Goal: Task Accomplishment & Management: Use online tool/utility

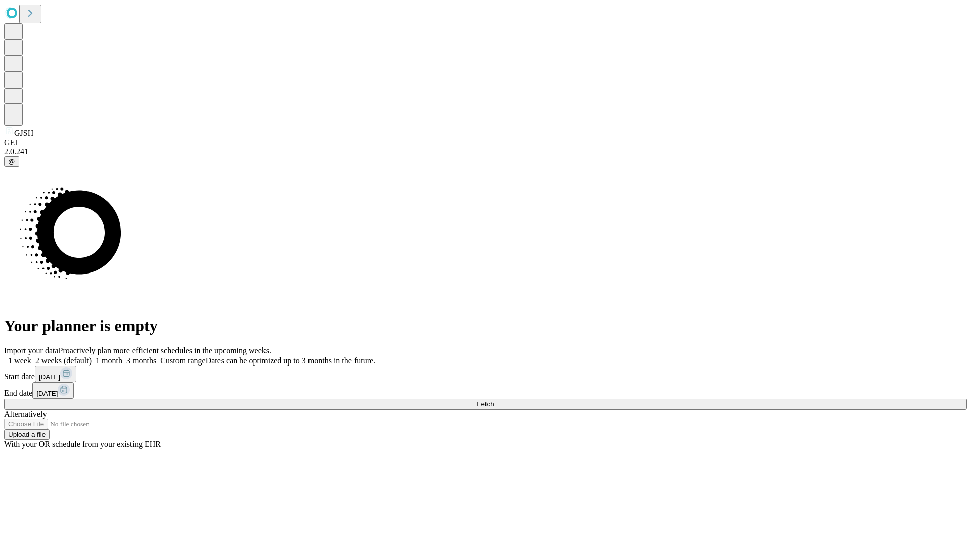
click at [494, 401] on span "Fetch" at bounding box center [485, 405] width 17 height 8
